Goal: Task Accomplishment & Management: Manage account settings

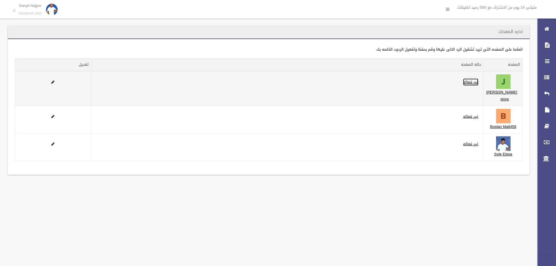
click at [479, 83] on link "غير فعاله" at bounding box center [470, 82] width 15 height 7
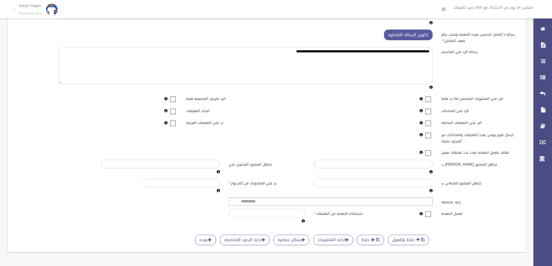
scroll to position [68, 0]
click at [426, 211] on span at bounding box center [428, 211] width 9 height 0
click at [414, 203] on div "**********" at bounding box center [267, 104] width 504 height 242
click at [390, 202] on div "**********" at bounding box center [267, 104] width 504 height 242
click at [392, 198] on ul at bounding box center [330, 202] width 204 height 8
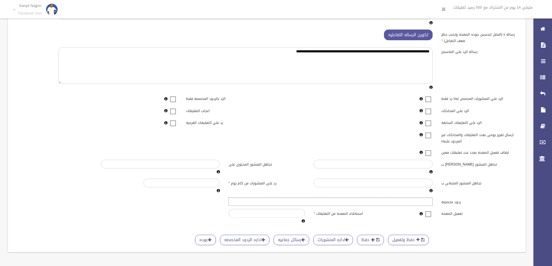
scroll to position [63, 0]
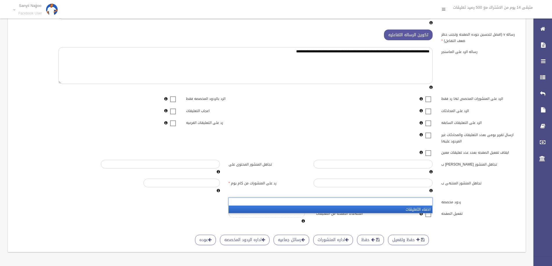
drag, startPoint x: 392, startPoint y: 209, endPoint x: 399, endPoint y: 217, distance: 10.9
click at [390, 210] on li "اخفاء التعليقات" at bounding box center [331, 209] width 204 height 7
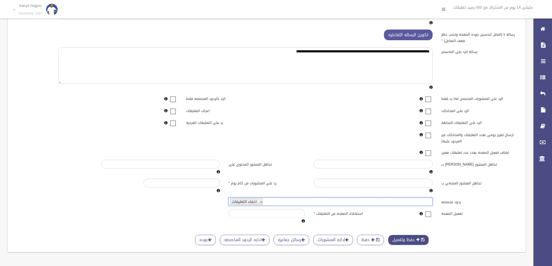
click at [410, 236] on button "حفظ وتفعيل" at bounding box center [408, 240] width 41 height 11
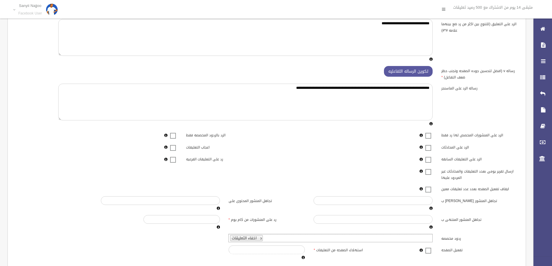
scroll to position [0, 0]
